Goal: Find specific page/section: Find specific page/section

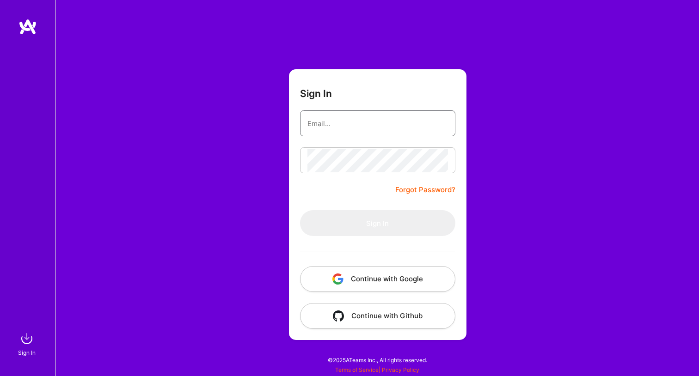
type input "[EMAIL_ADDRESS][DOMAIN_NAME]"
click at [377, 223] on button "Sign In" at bounding box center [377, 223] width 155 height 26
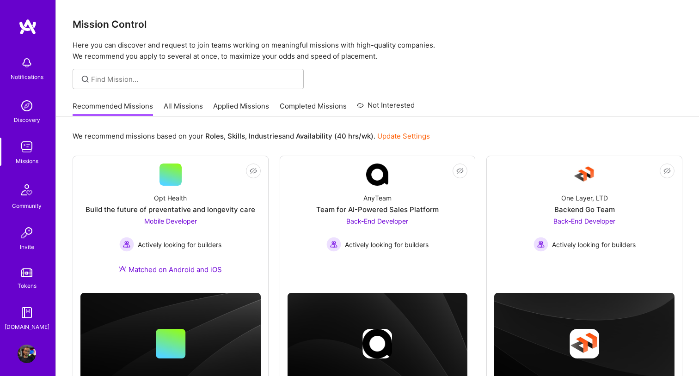
click at [168, 106] on link "All Missions" at bounding box center [183, 108] width 39 height 15
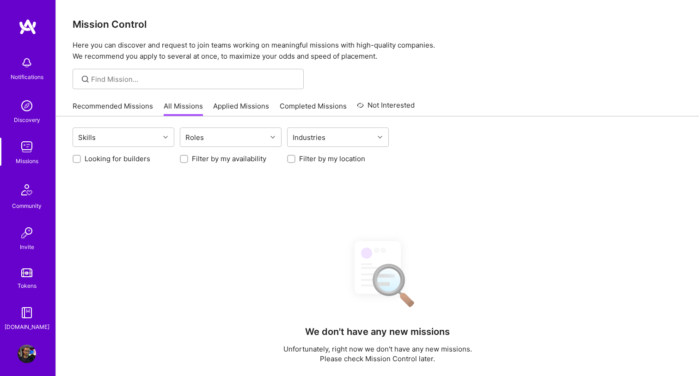
click at [241, 99] on div "Recommended Missions All Missions Applied Missions Completed Missions Not Inter…" at bounding box center [244, 106] width 342 height 20
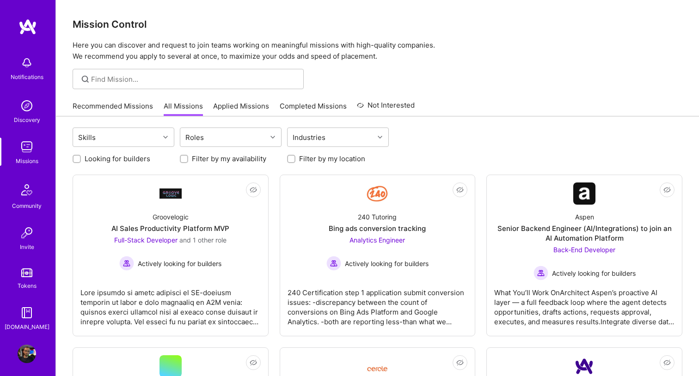
click at [241, 103] on link "Applied Missions" at bounding box center [241, 108] width 56 height 15
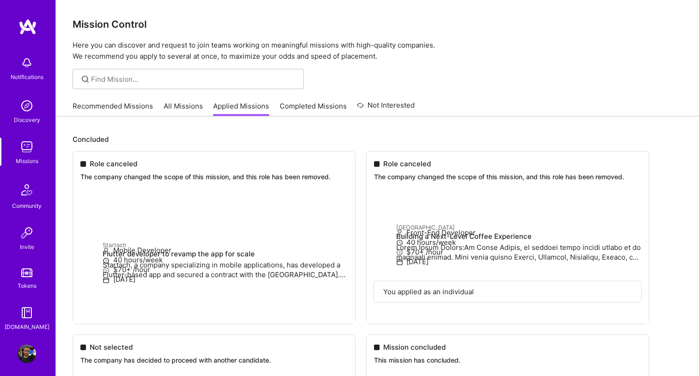
click at [24, 27] on img at bounding box center [27, 26] width 18 height 17
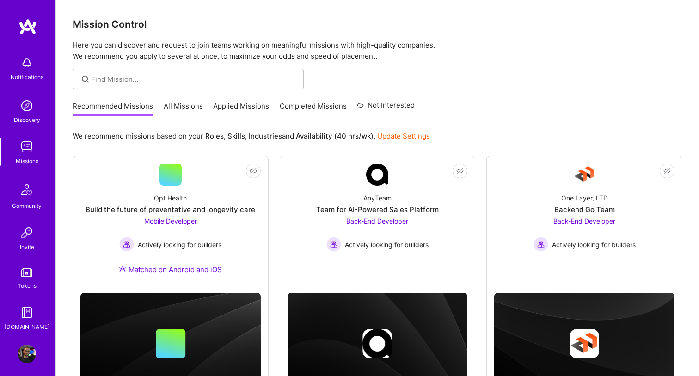
click at [240, 105] on link "Applied Missions" at bounding box center [241, 108] width 56 height 15
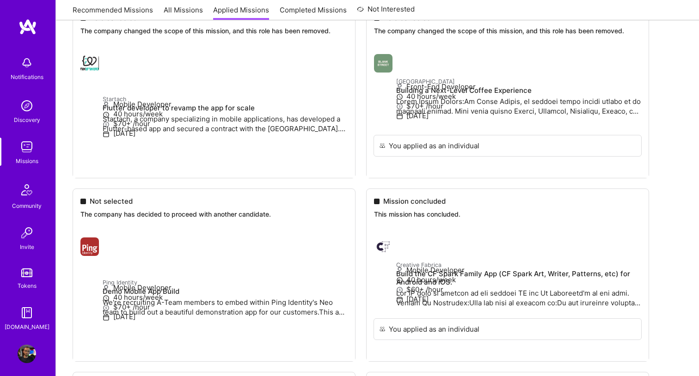
scroll to position [208, 0]
